Goal: Task Accomplishment & Management: Complete application form

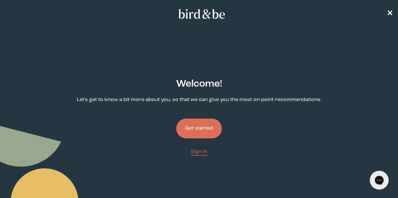
click at [201, 119] on button "Get started" at bounding box center [199, 129] width 46 height 20
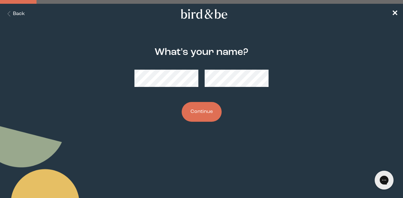
click at [15, 12] on button "Back" at bounding box center [15, 13] width 20 height 7
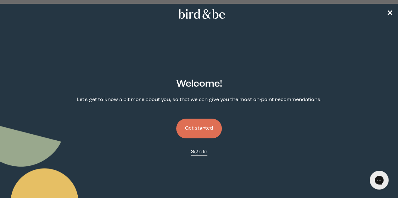
click at [197, 150] on span "Sign In" at bounding box center [199, 152] width 16 height 5
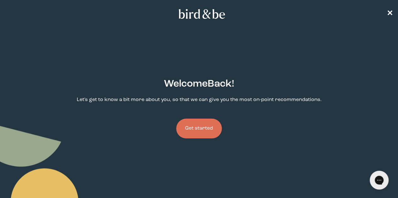
click at [389, 17] on nav "✕" at bounding box center [199, 14] width 398 height 20
click at [389, 17] on span "✕" at bounding box center [390, 14] width 6 height 8
